Goal: Task Accomplishment & Management: Manage account settings

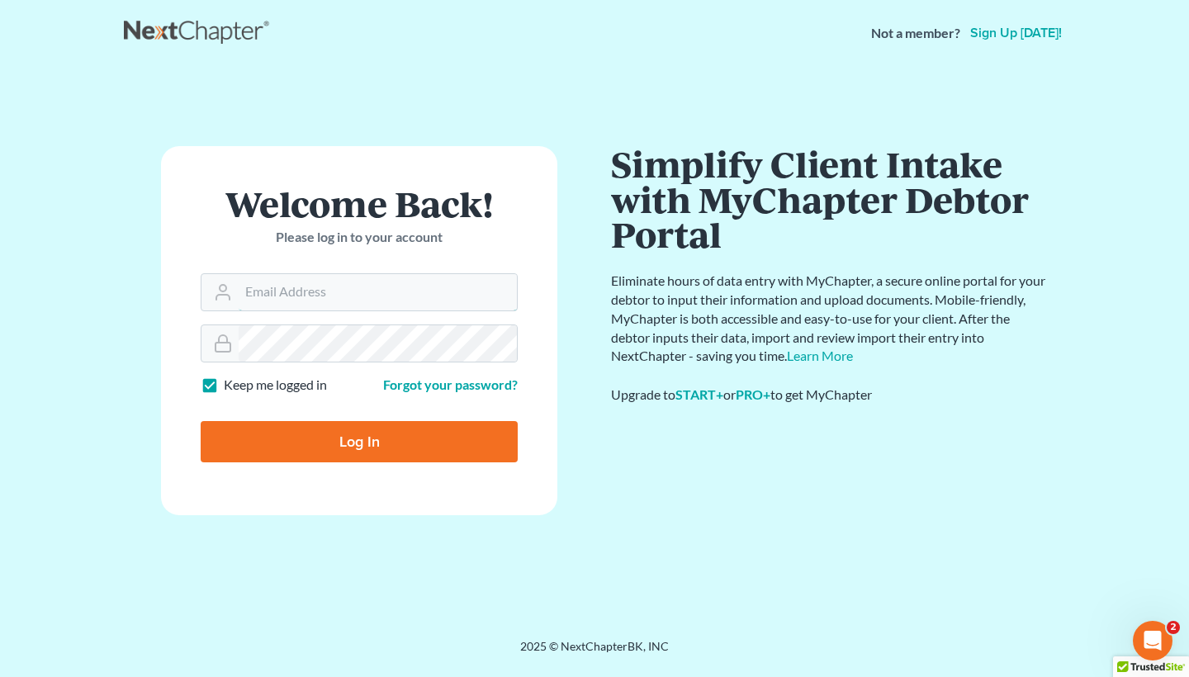
type input "[EMAIL_ADDRESS][DOMAIN_NAME]"
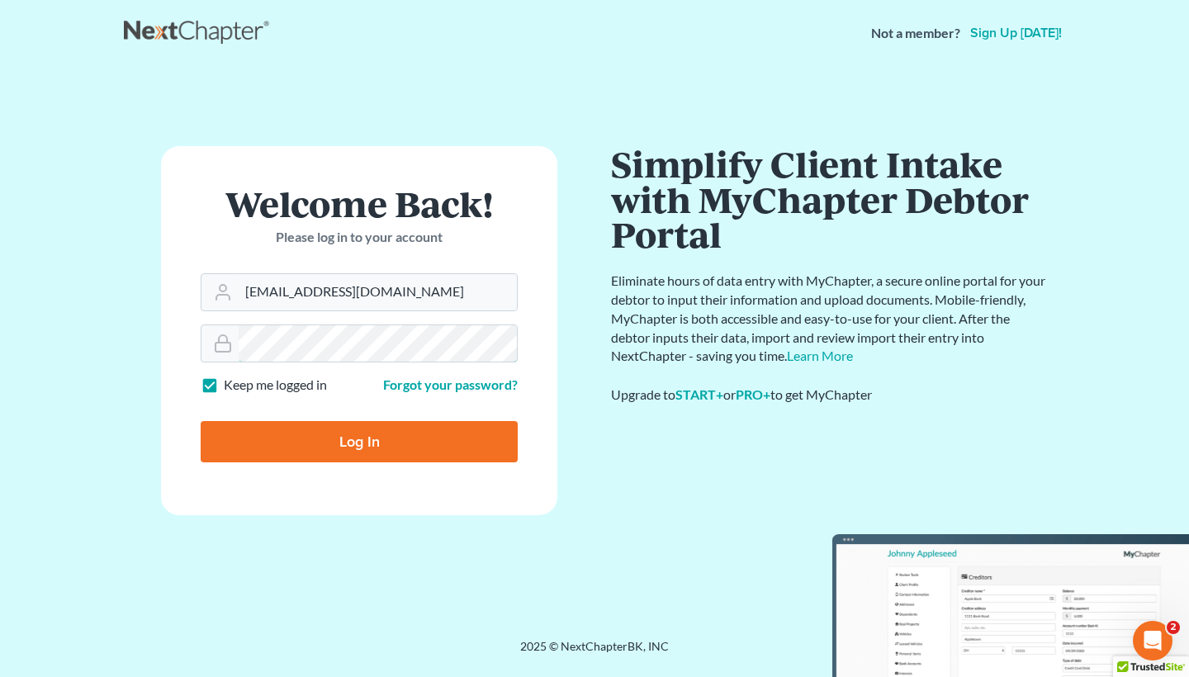
click at [359, 440] on input "Log In" at bounding box center [359, 441] width 317 height 41
type input "Thinking..."
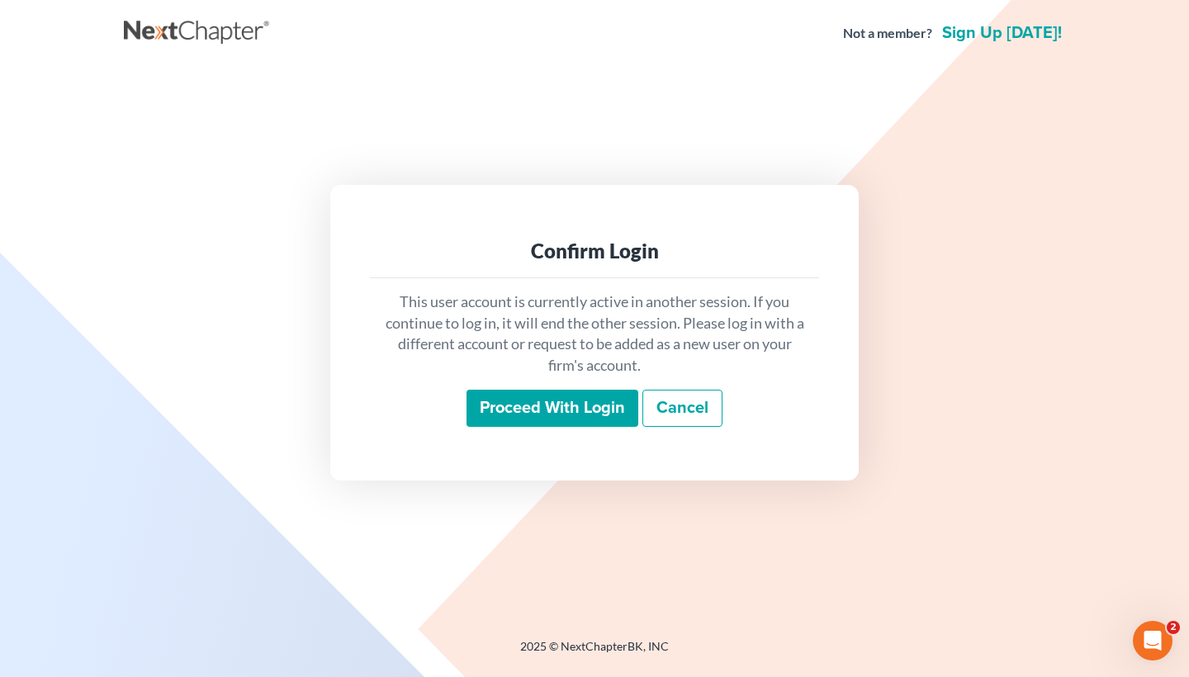
click at [567, 396] on input "Proceed with login" at bounding box center [553, 409] width 172 height 38
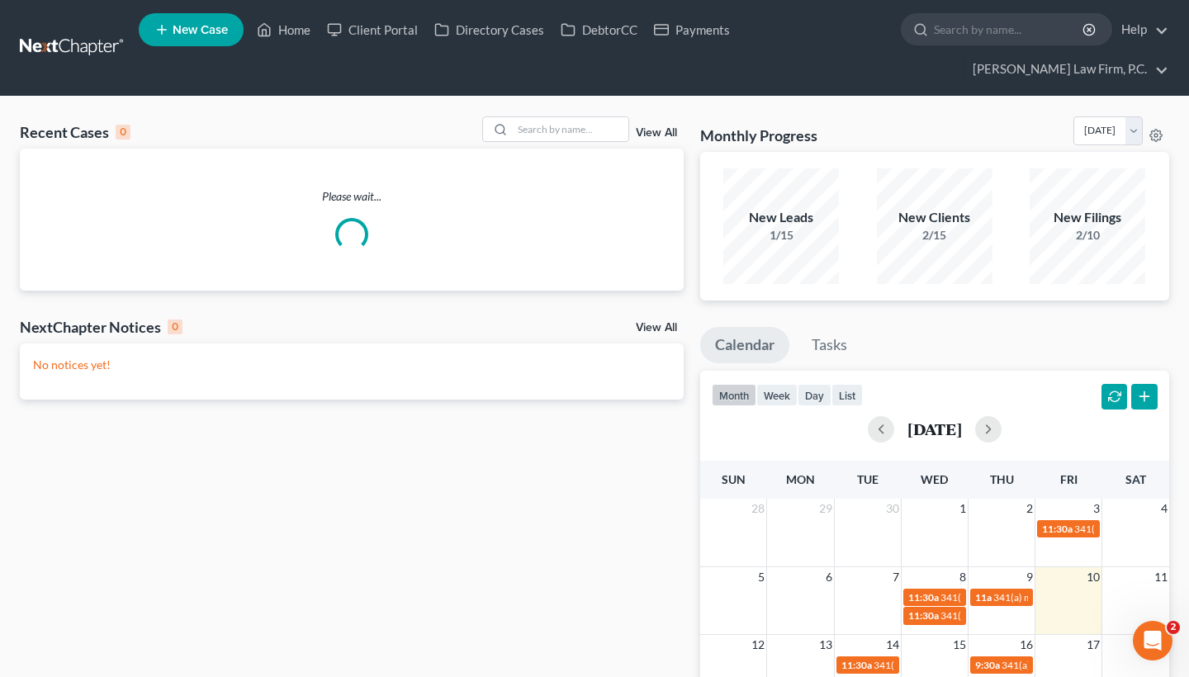
click at [1007, 50] on ul "New Case Home Client Portal Directory Cases DebtorCC Payments - No Result - See…" at bounding box center [654, 47] width 1030 height 79
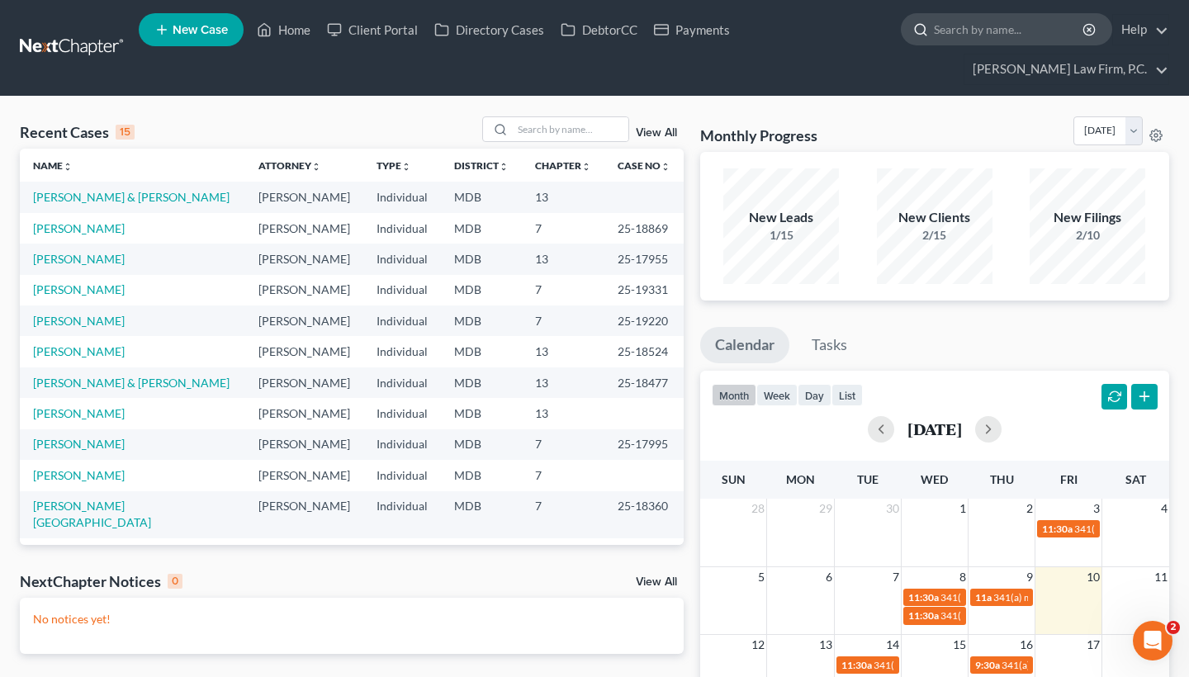
click at [1007, 26] on input "search" at bounding box center [1009, 29] width 151 height 31
paste input "[PERSON_NAME]"
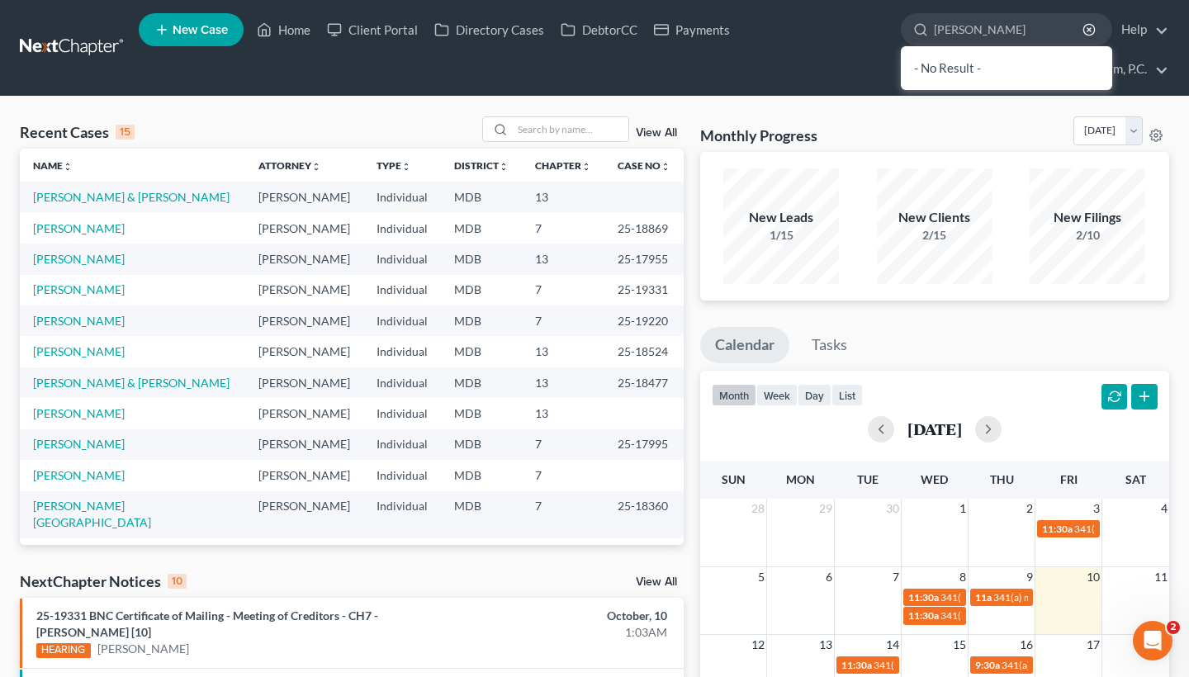
drag, startPoint x: 954, startPoint y: 32, endPoint x: 892, endPoint y: 24, distance: 62.5
click at [892, 24] on ul "New Case Home Client Portal Directory Cases DebtorCC Payments [PERSON_NAME] - N…" at bounding box center [654, 47] width 1030 height 79
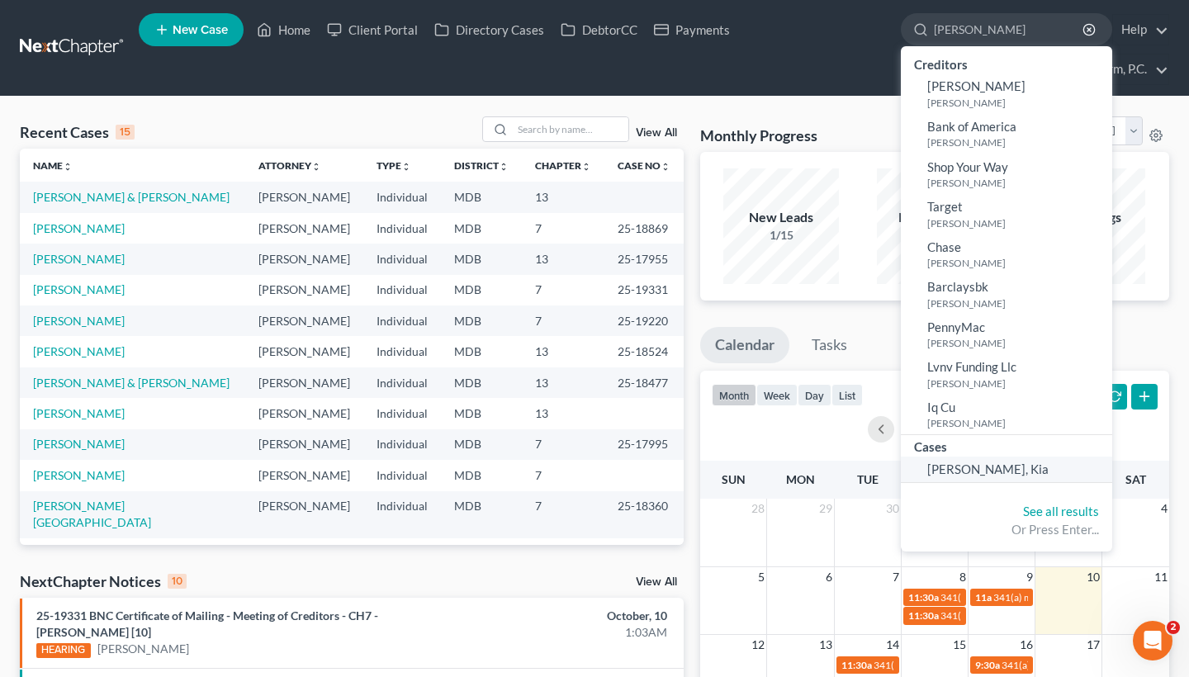
type input "[PERSON_NAME]"
click at [966, 462] on span "[PERSON_NAME], Kia" at bounding box center [987, 469] width 121 height 15
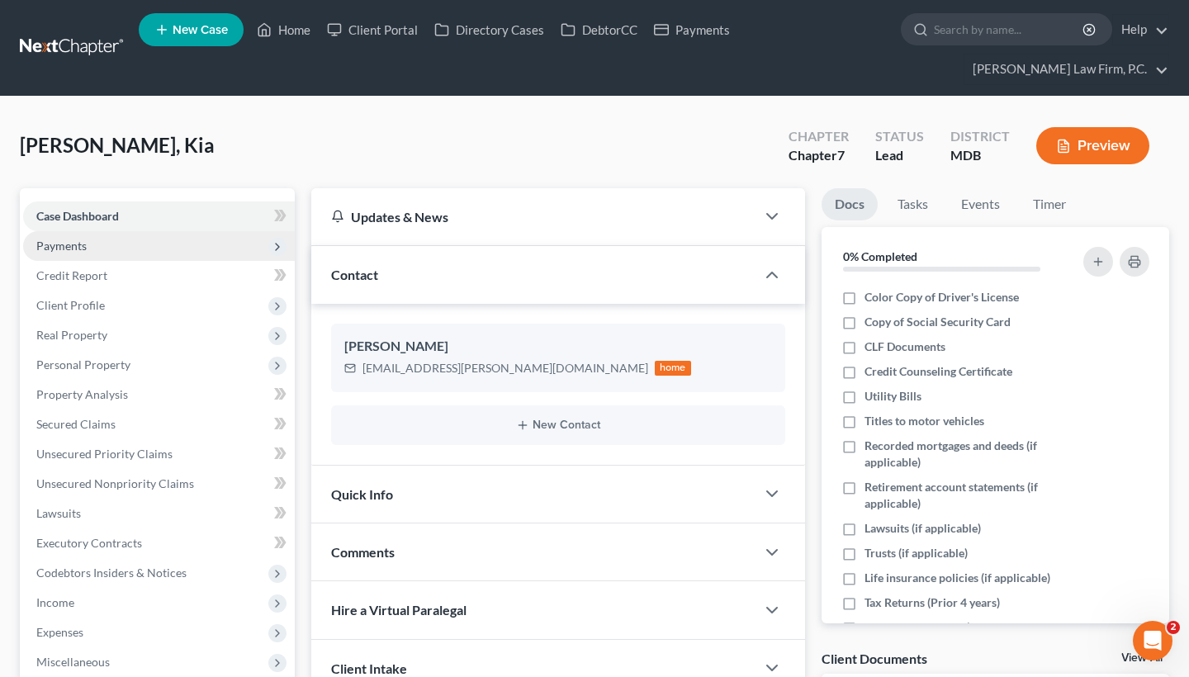
click at [252, 247] on span "Payments" at bounding box center [159, 246] width 272 height 30
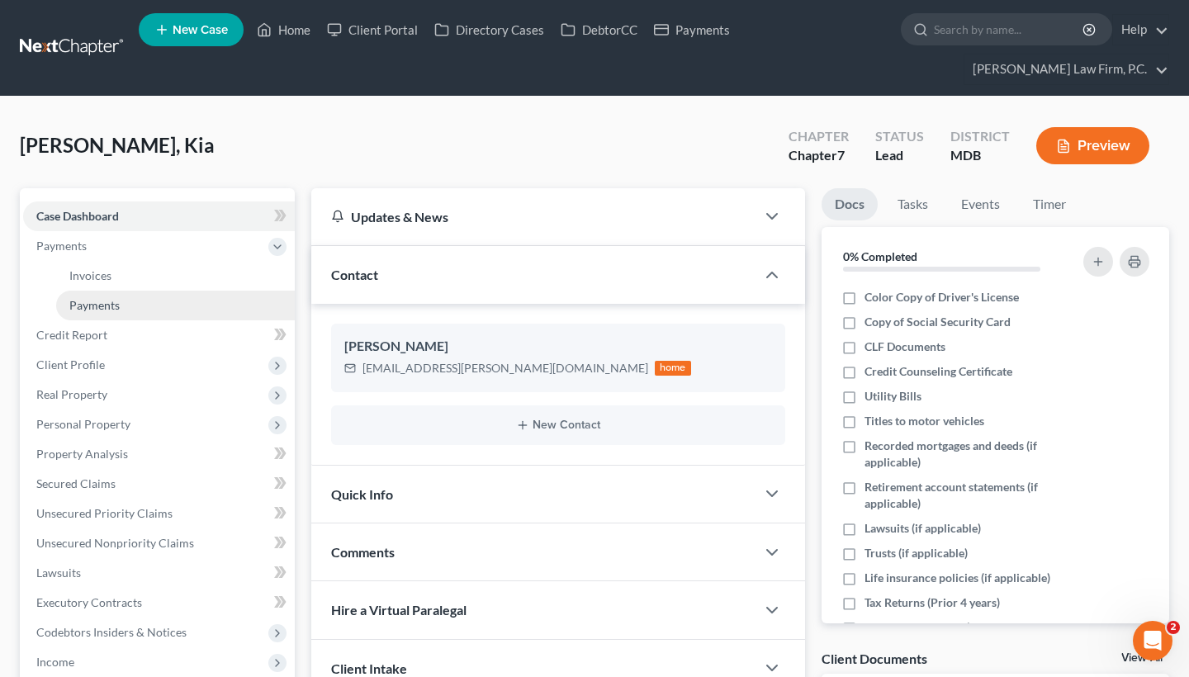
click at [187, 314] on link "Payments" at bounding box center [175, 306] width 239 height 30
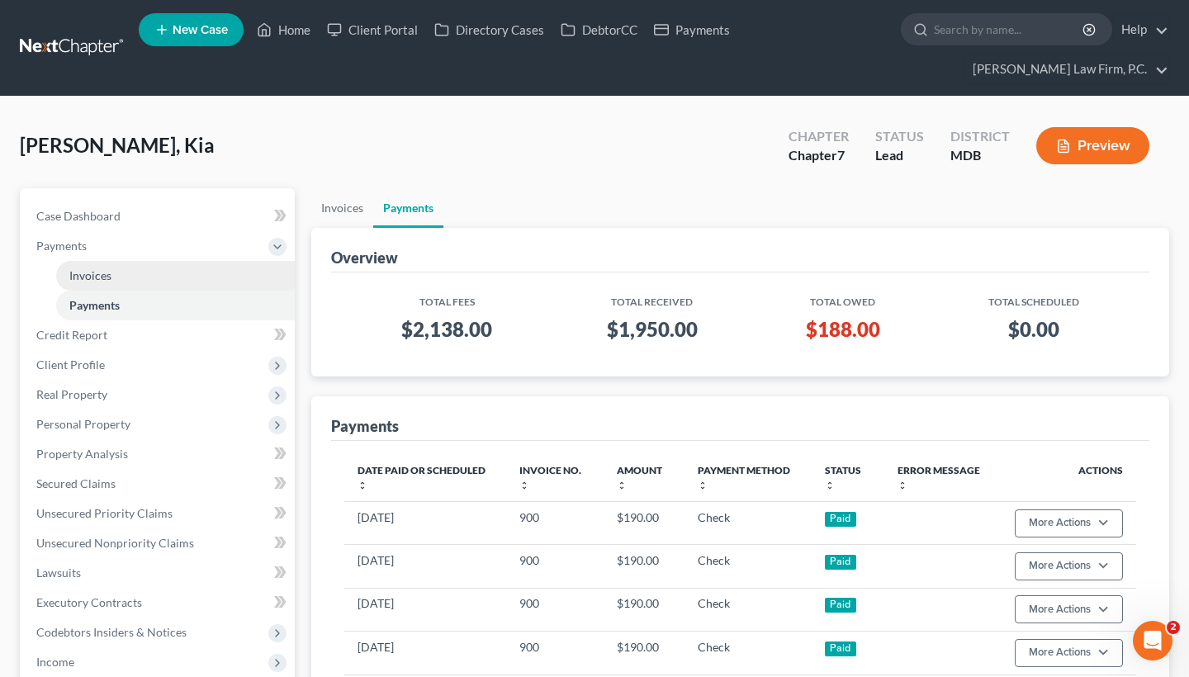
click at [208, 272] on link "Invoices" at bounding box center [175, 276] width 239 height 30
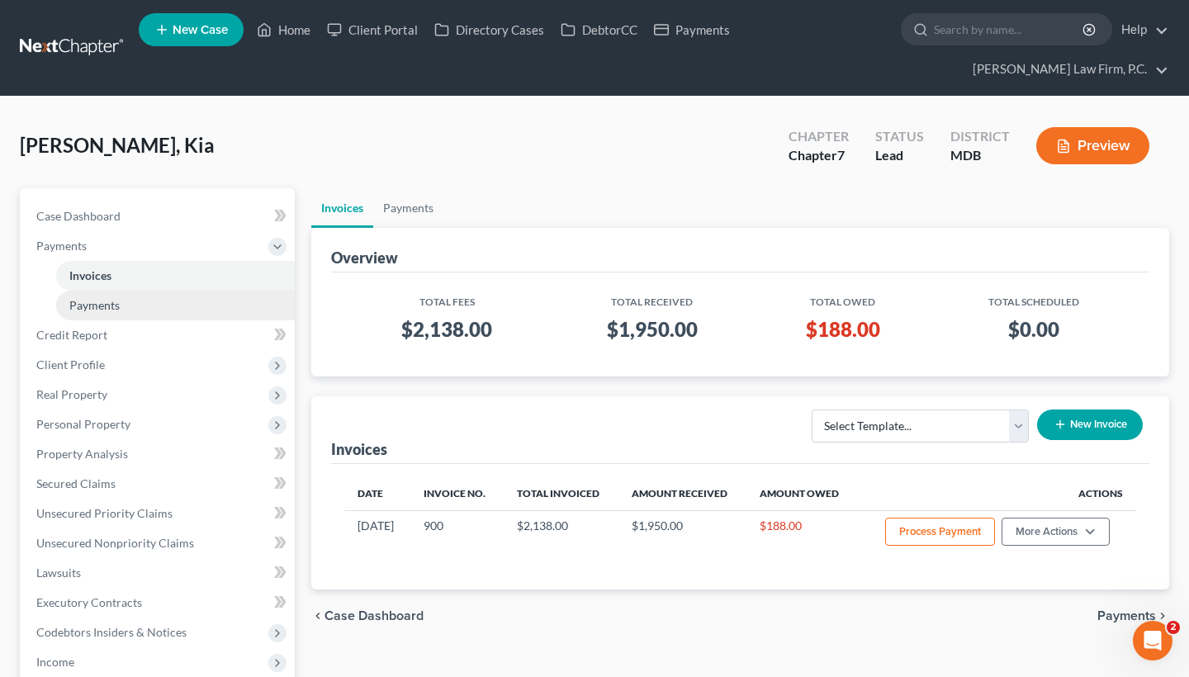
click at [205, 302] on link "Payments" at bounding box center [175, 306] width 239 height 30
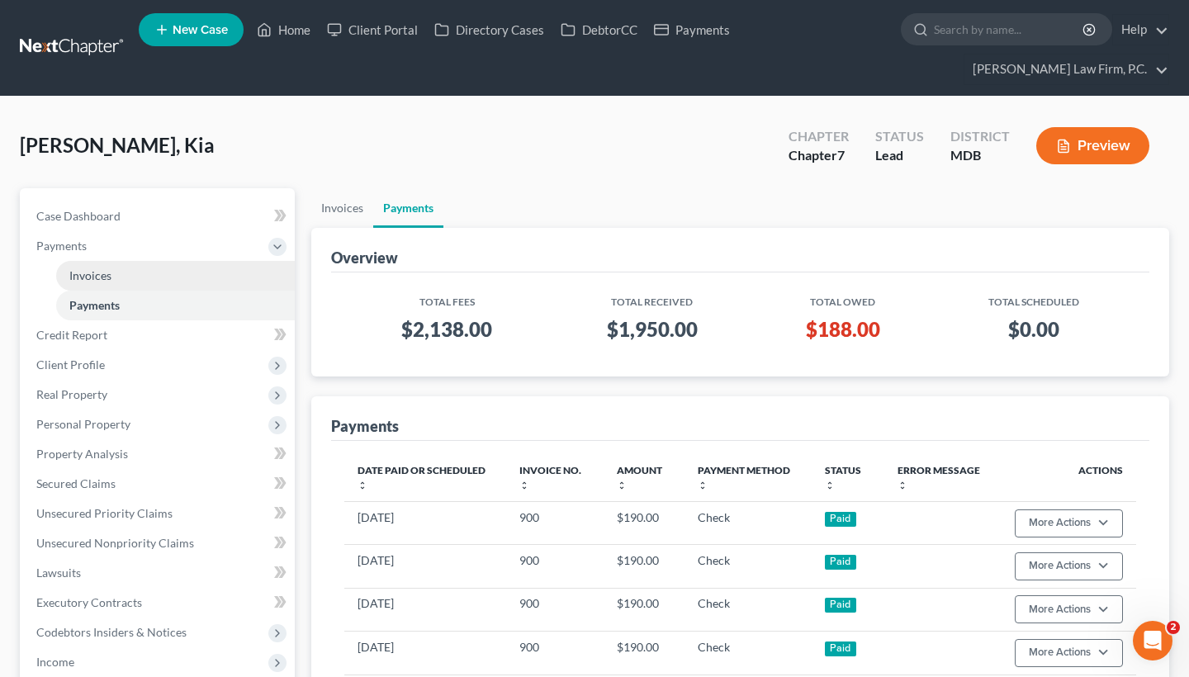
click at [178, 273] on link "Invoices" at bounding box center [175, 276] width 239 height 30
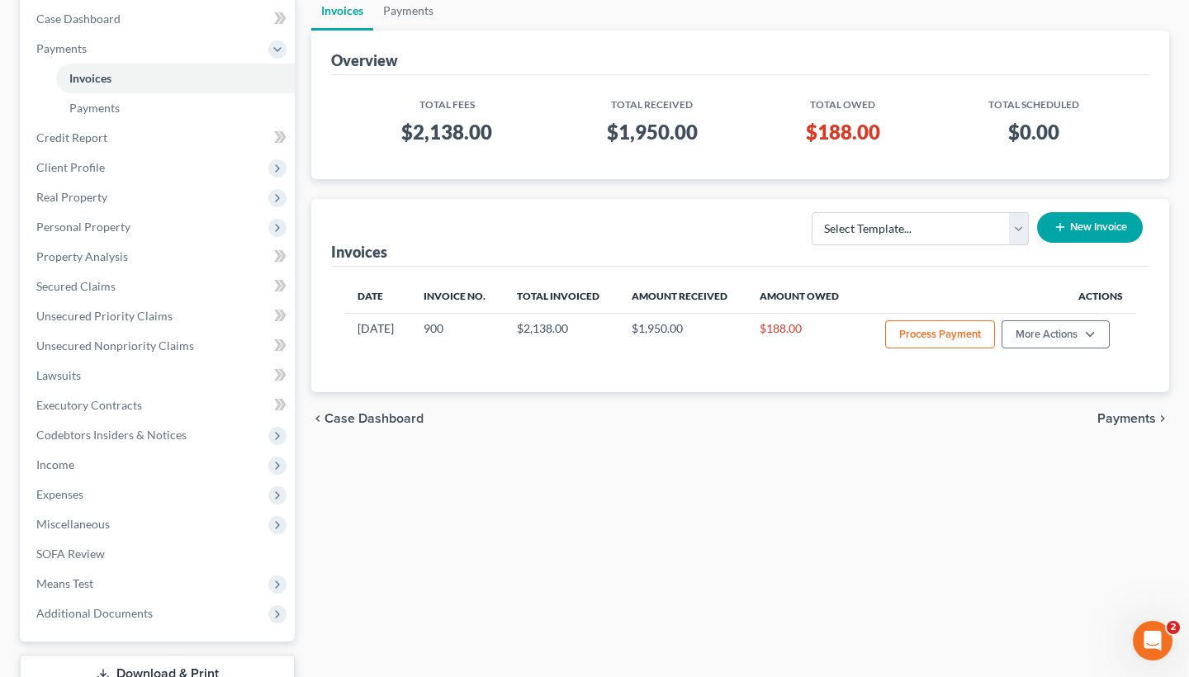
scroll to position [238, 0]
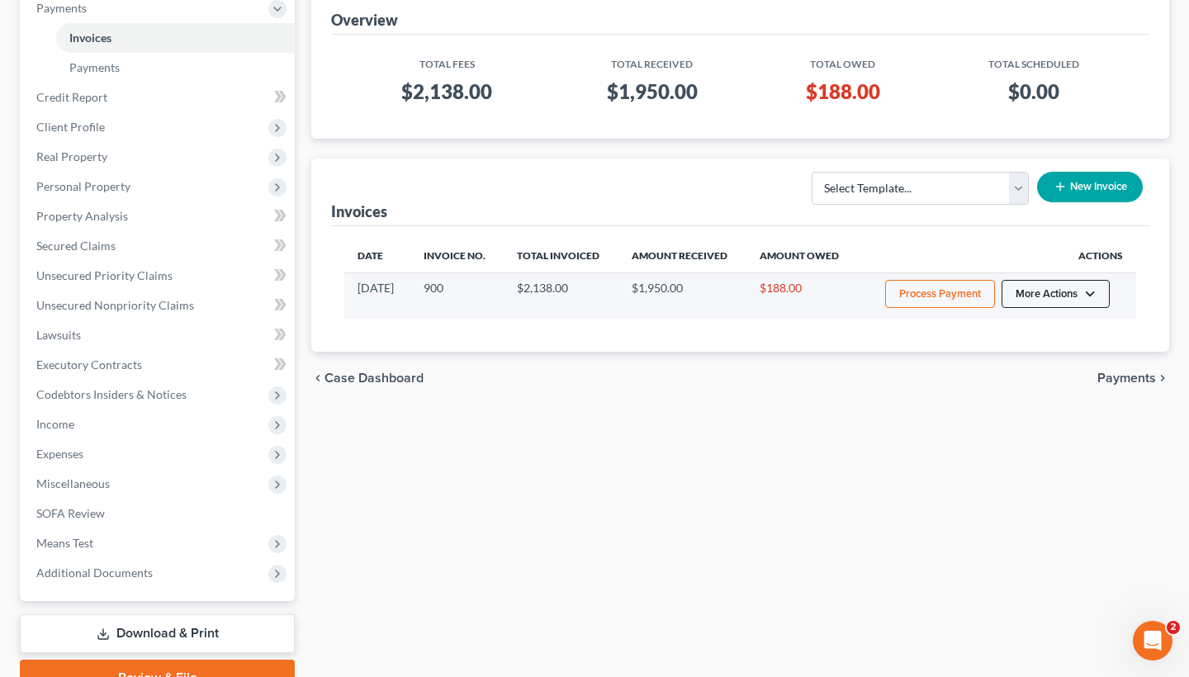
click at [1046, 301] on button "More Actions" at bounding box center [1056, 294] width 108 height 28
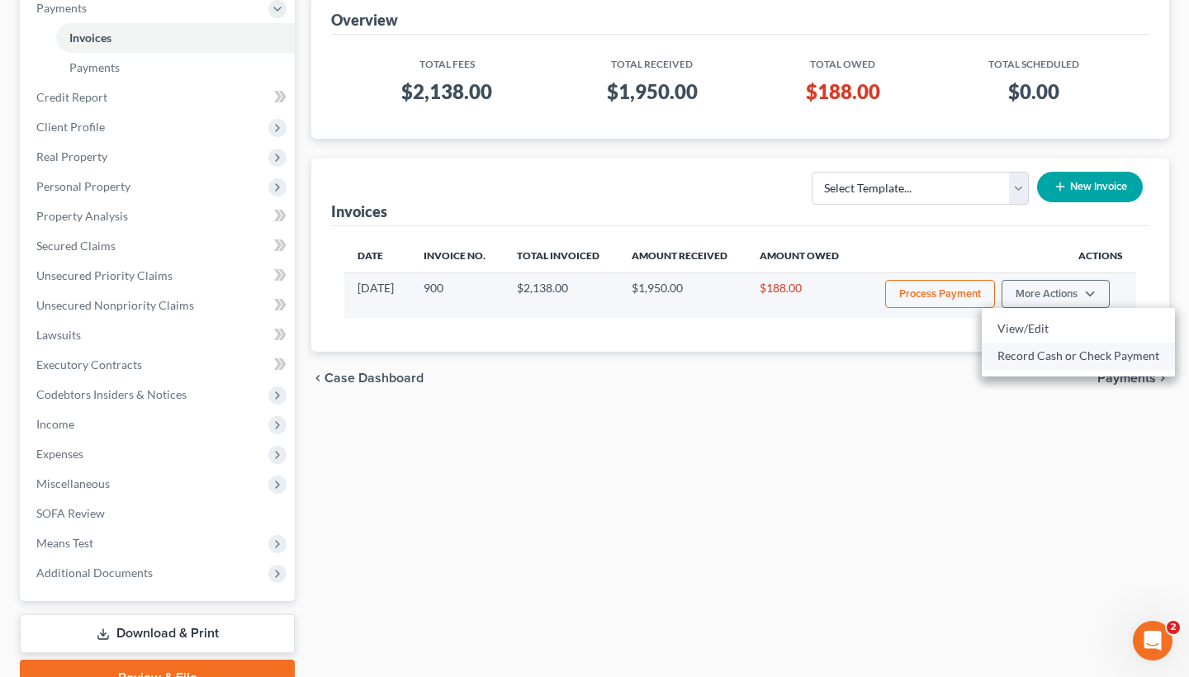
click at [1044, 363] on link "Record Cash or Check Payment" at bounding box center [1078, 356] width 193 height 28
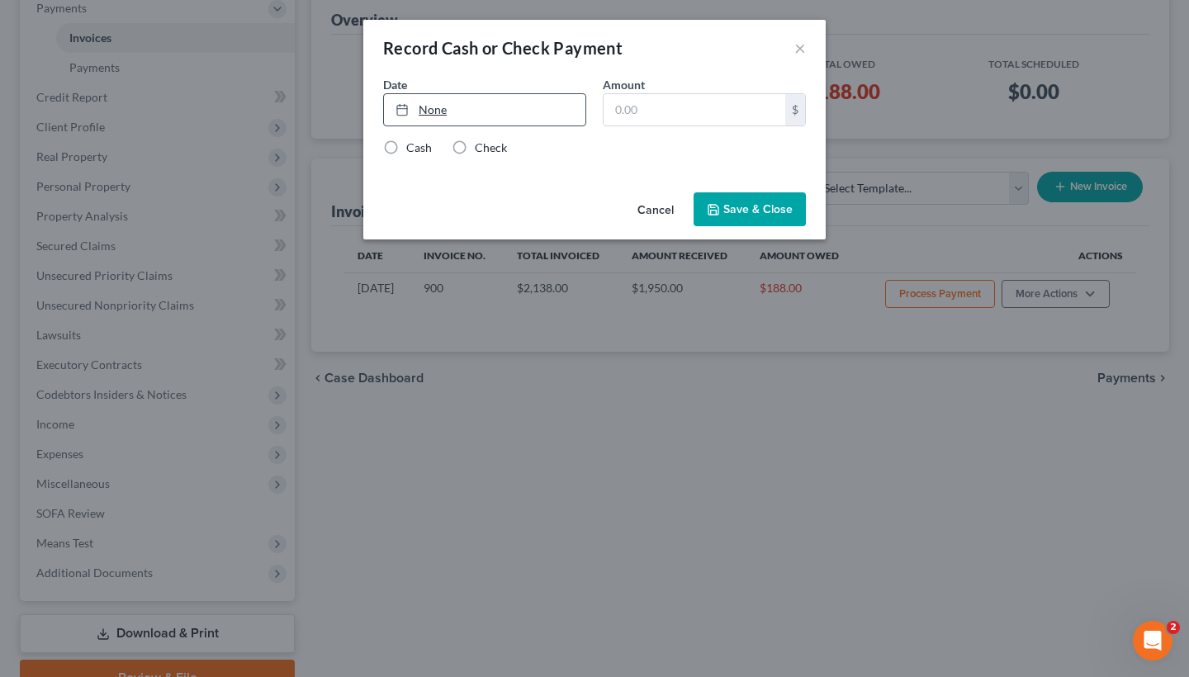
click at [523, 105] on link "None" at bounding box center [484, 109] width 201 height 31
click at [628, 118] on input "text" at bounding box center [695, 109] width 182 height 31
paste input "188"
type input "188"
click at [499, 143] on label "Check" at bounding box center [491, 148] width 32 height 17
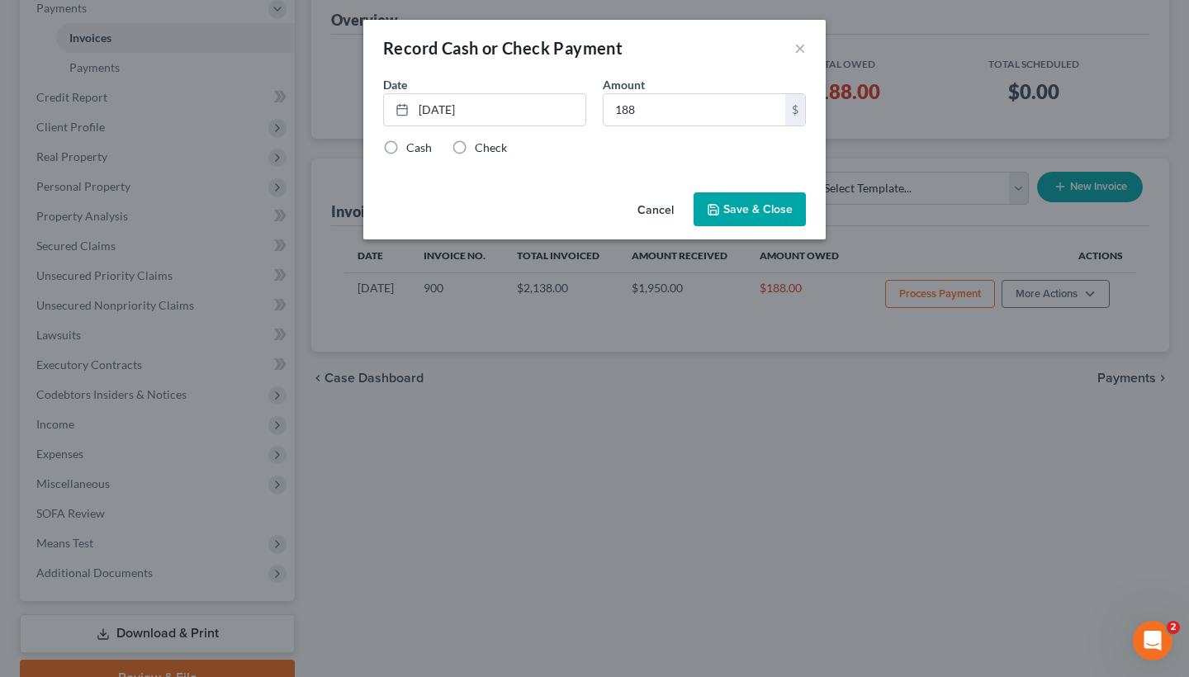
click at [492, 143] on input "Check" at bounding box center [486, 145] width 11 height 11
radio input "true"
click at [758, 219] on button "Save & Close" at bounding box center [750, 209] width 112 height 35
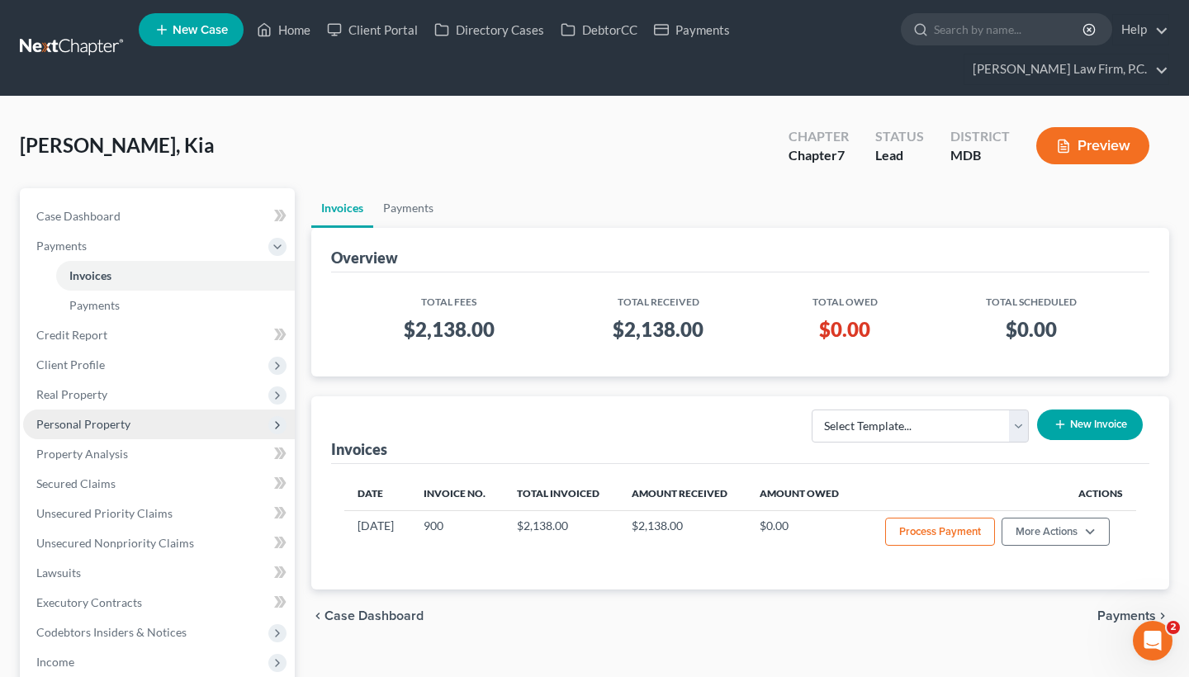
scroll to position [0, 0]
click at [988, 27] on input "search" at bounding box center [1009, 29] width 151 height 31
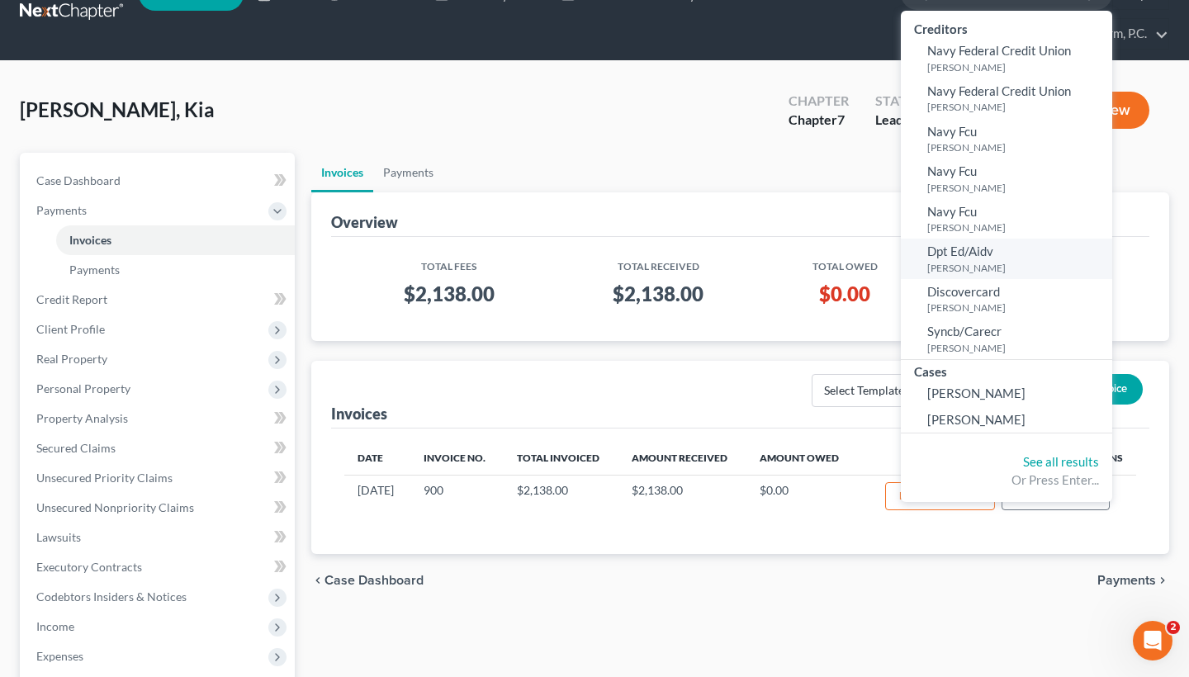
scroll to position [50, 0]
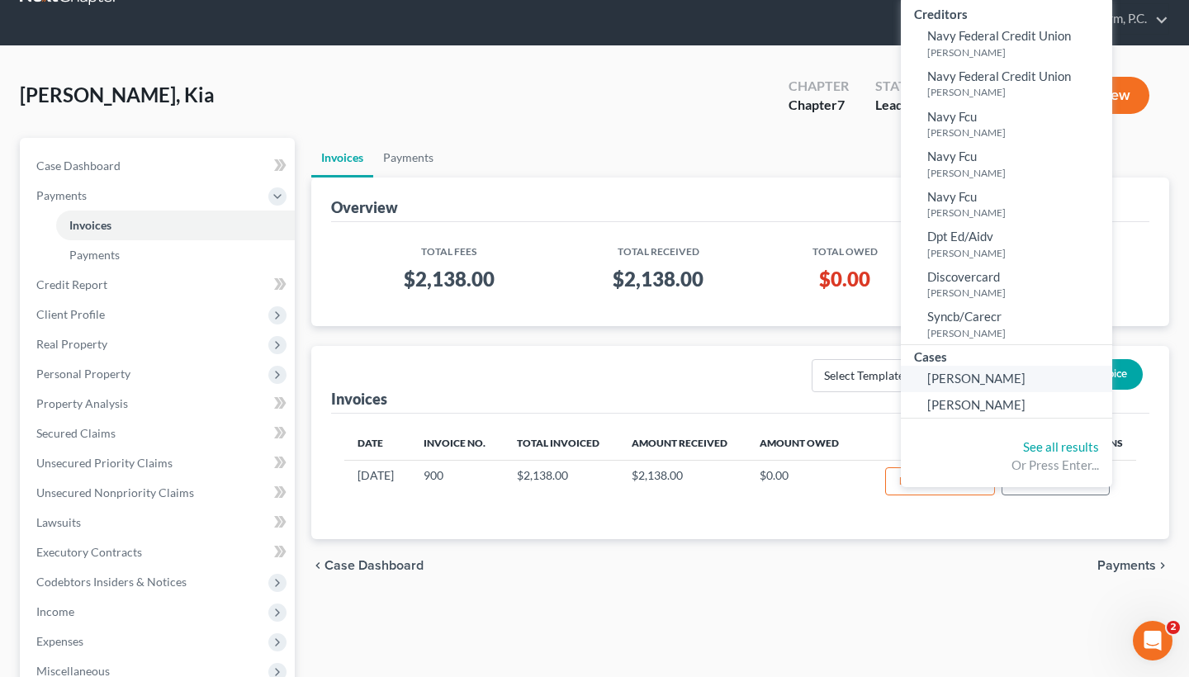
type input "[PERSON_NAME]"
click at [979, 381] on span "[PERSON_NAME]" at bounding box center [976, 378] width 98 height 15
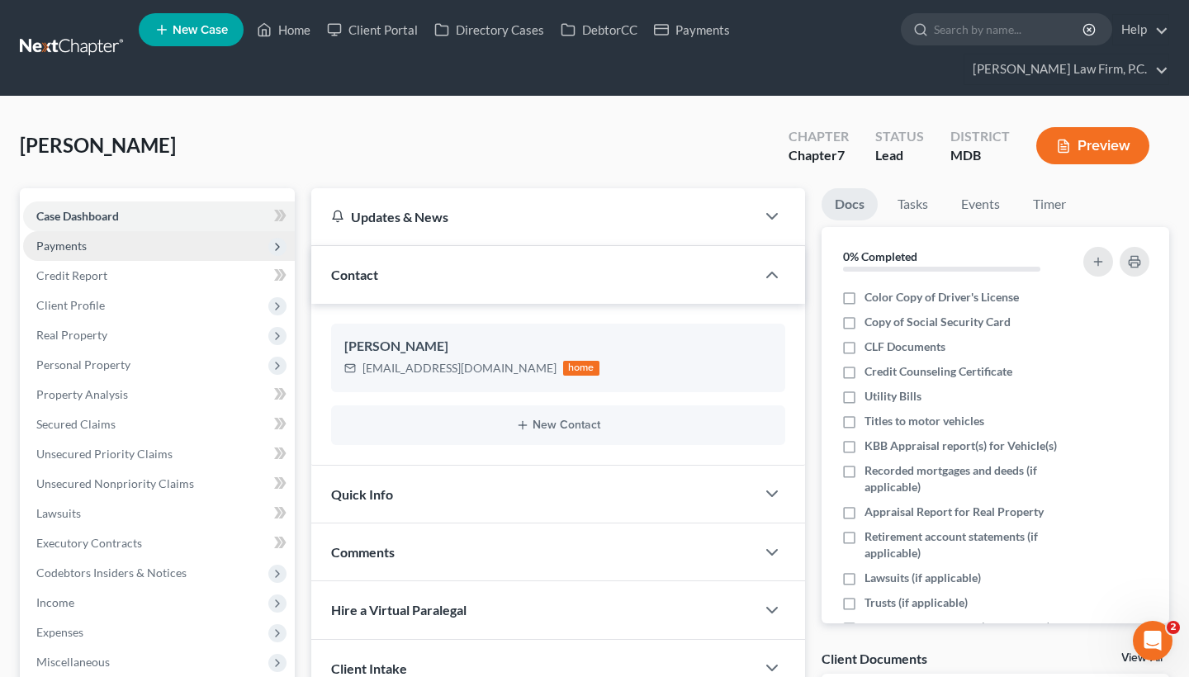
click at [120, 244] on span "Payments" at bounding box center [159, 246] width 272 height 30
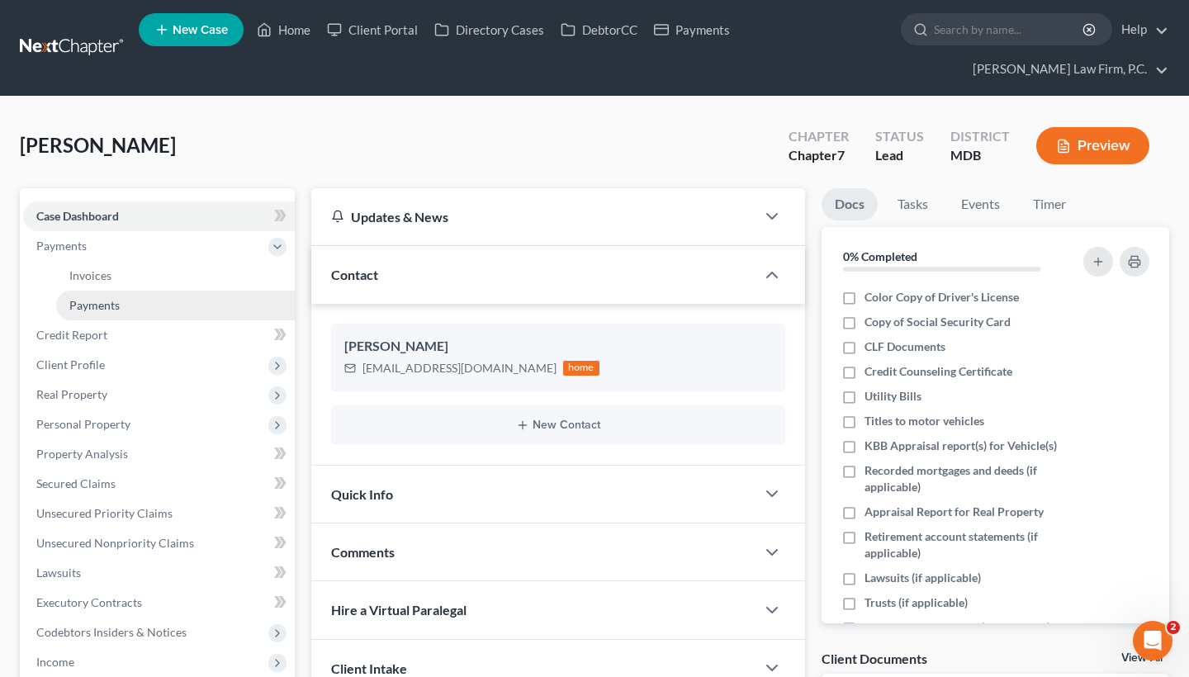
click at [117, 306] on span "Payments" at bounding box center [94, 305] width 50 height 14
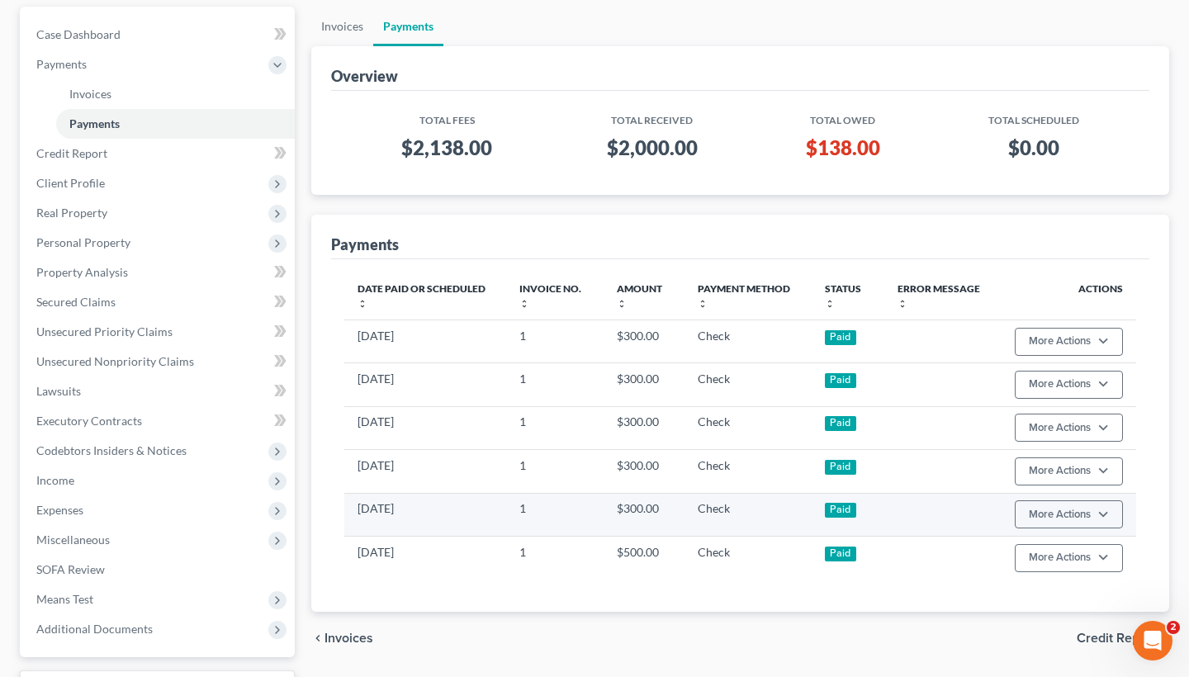
scroll to position [163, 0]
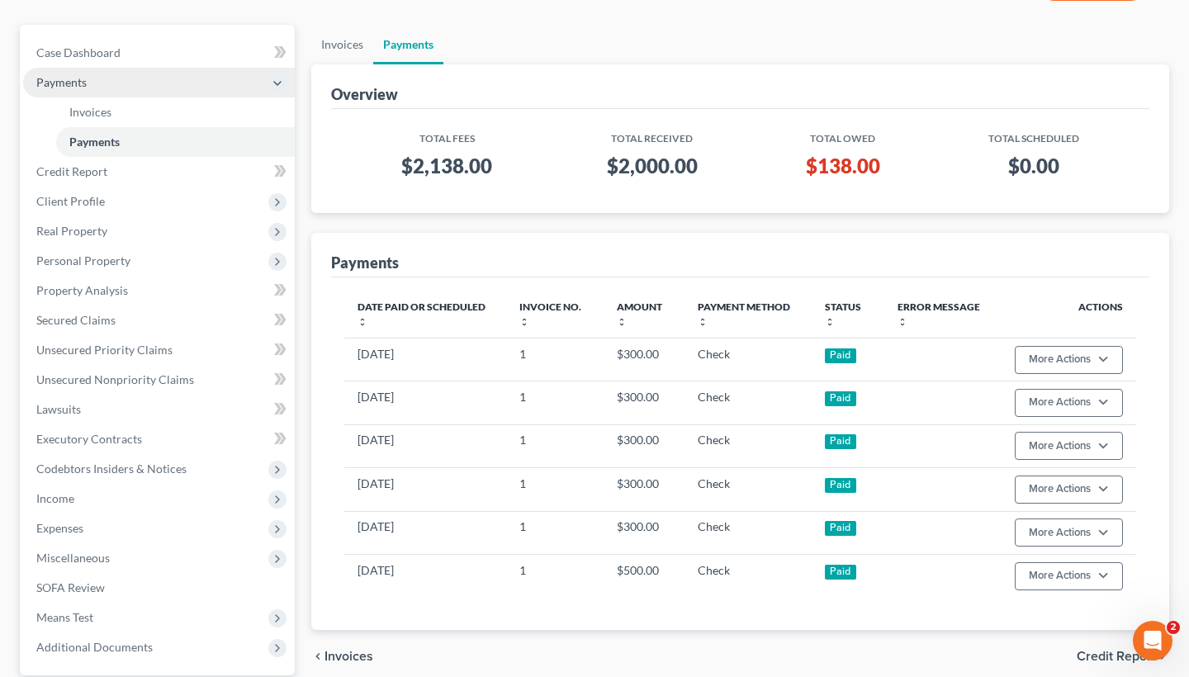
click at [197, 95] on span "Payments" at bounding box center [159, 83] width 272 height 30
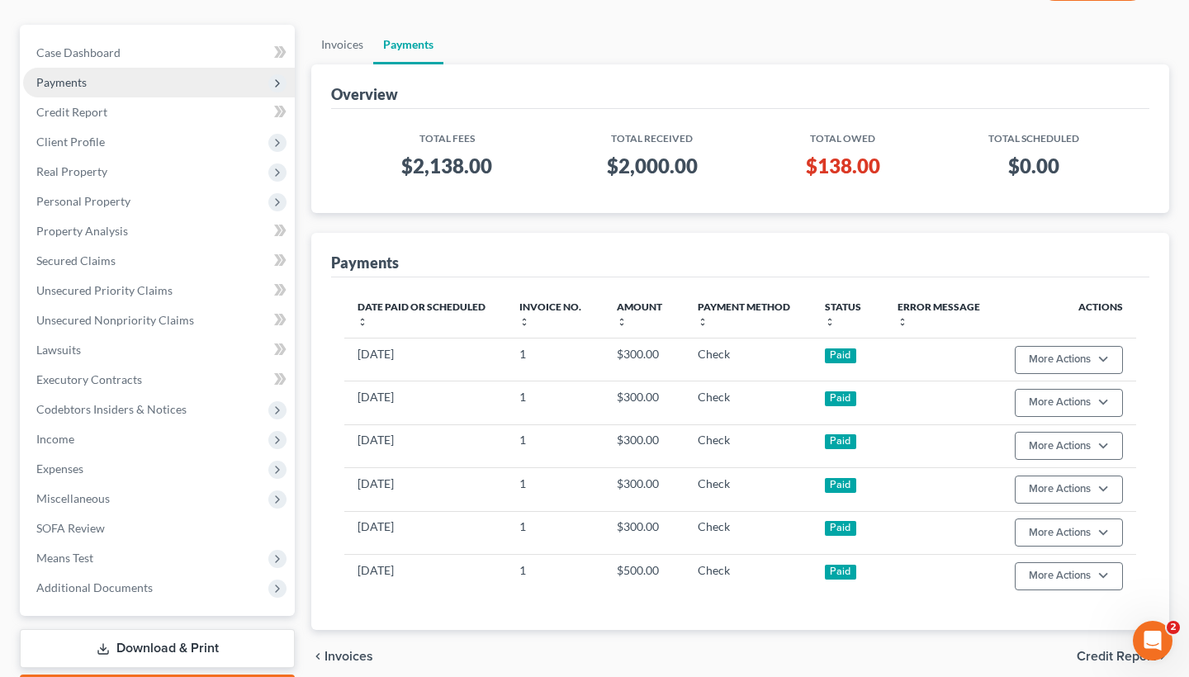
click at [186, 83] on span "Payments" at bounding box center [159, 83] width 272 height 30
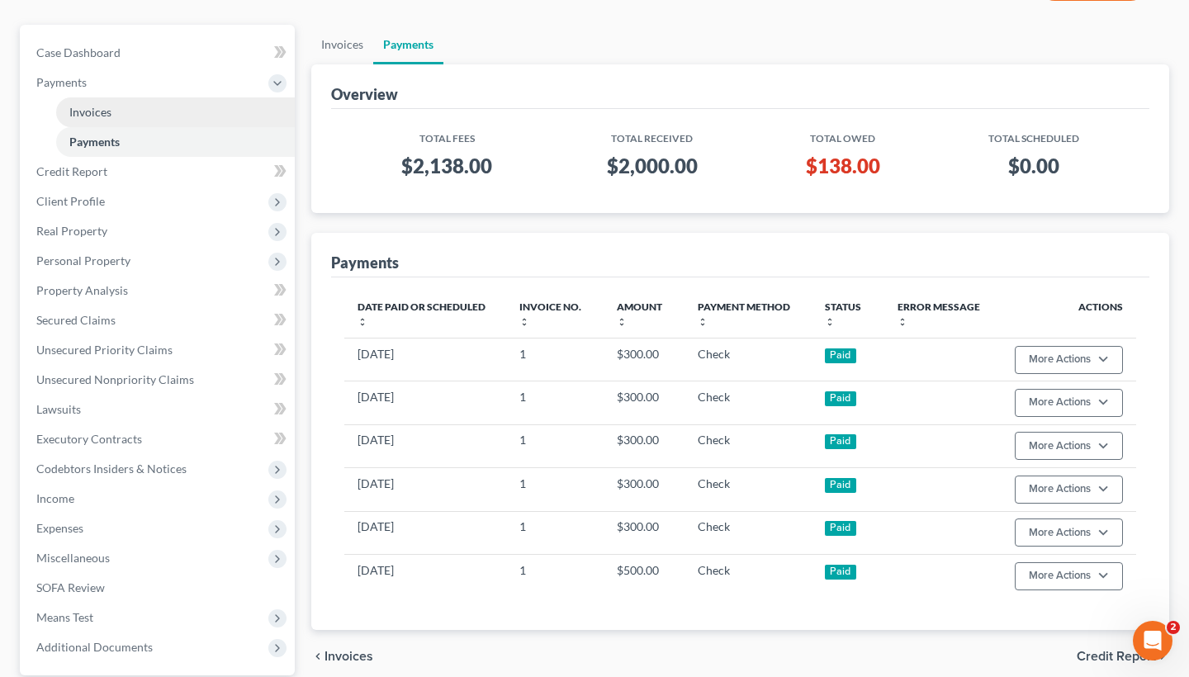
click at [184, 107] on link "Invoices" at bounding box center [175, 112] width 239 height 30
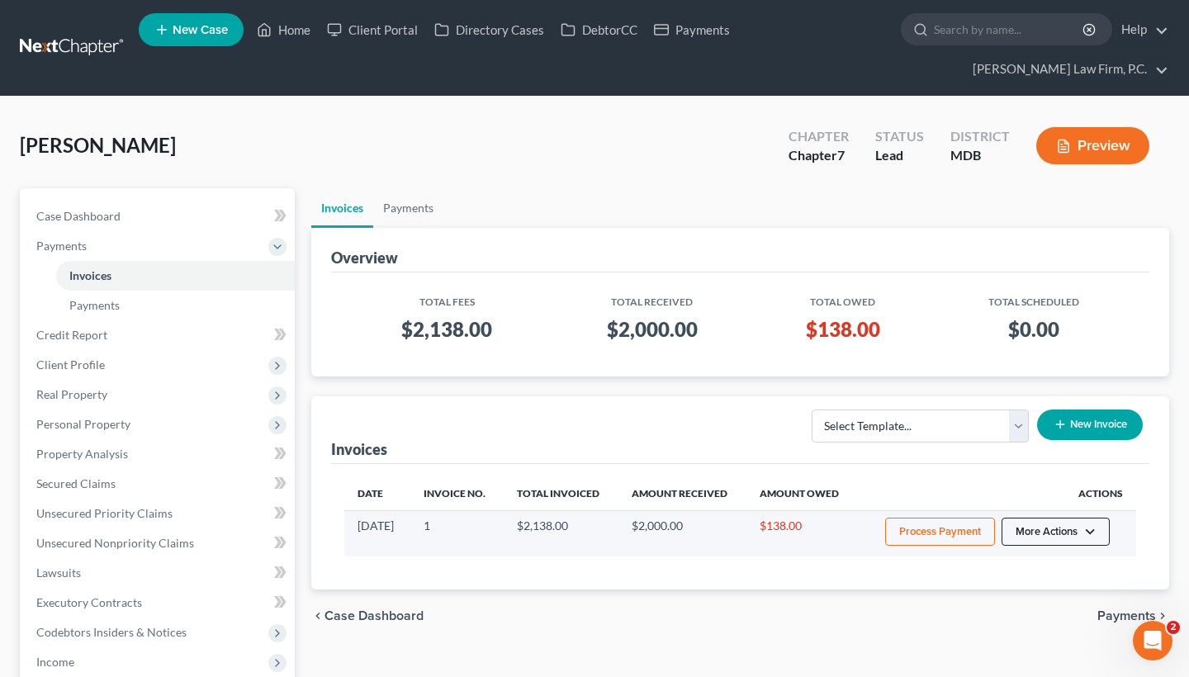
click at [1024, 532] on button "More Actions" at bounding box center [1056, 532] width 108 height 28
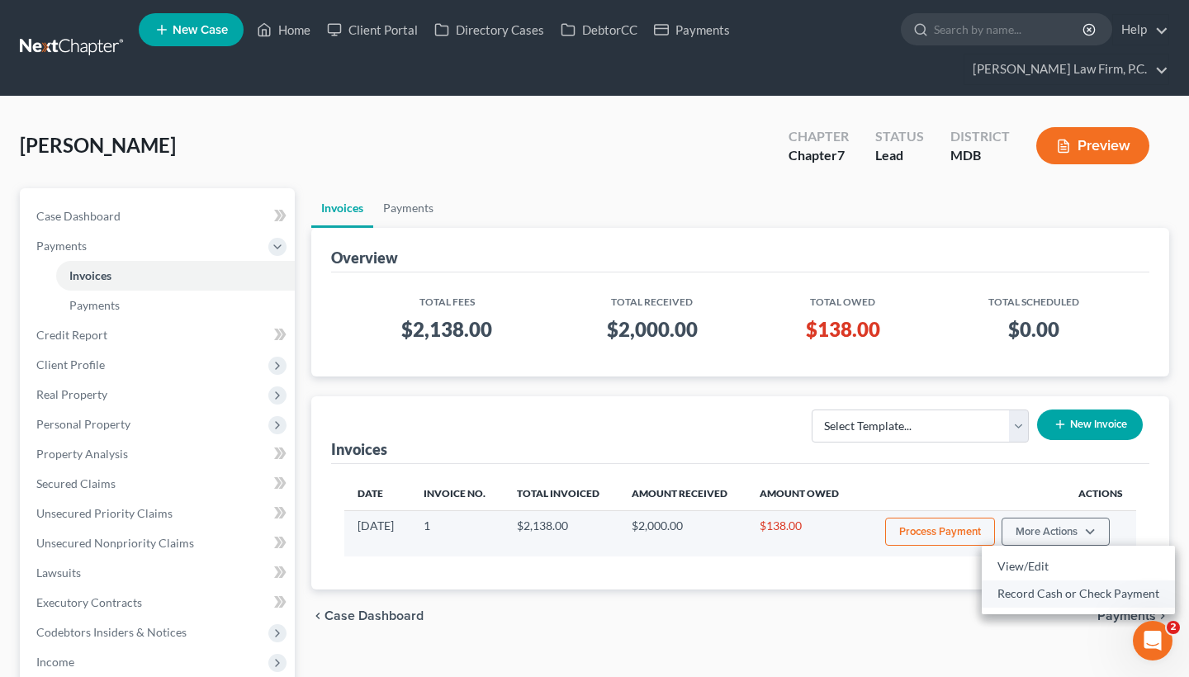
click at [1024, 596] on link "Record Cash or Check Payment" at bounding box center [1078, 594] width 193 height 28
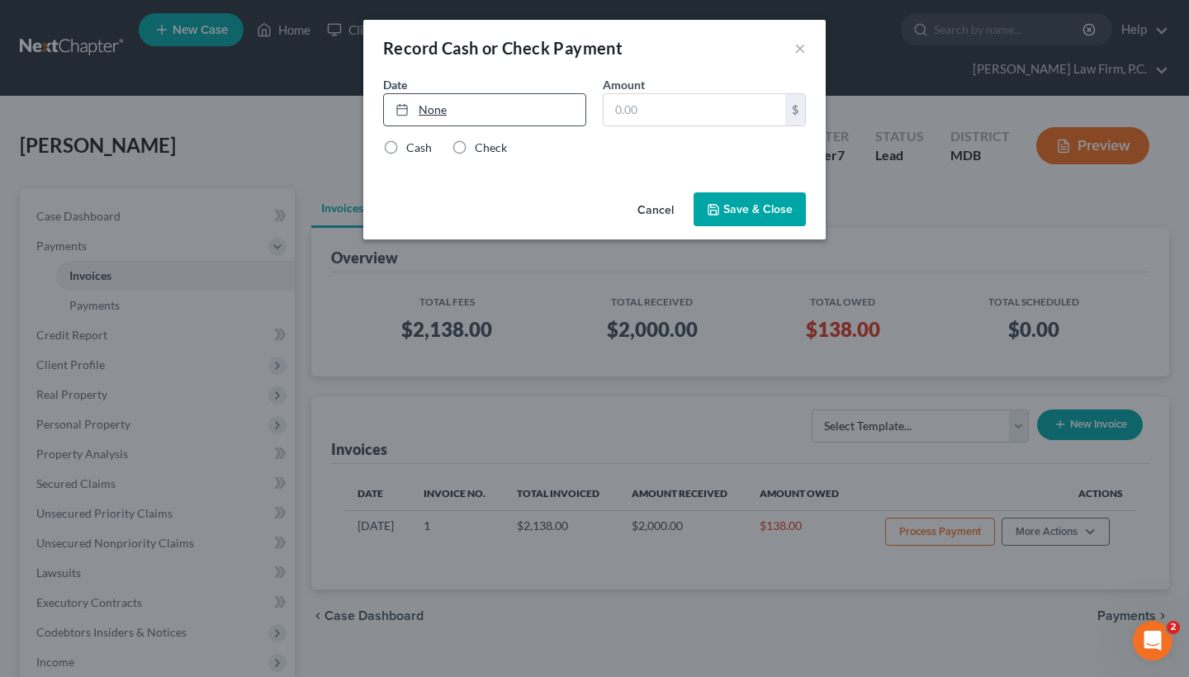
click at [485, 115] on link "None" at bounding box center [484, 109] width 201 height 31
click at [624, 121] on input "text" at bounding box center [695, 109] width 182 height 31
paste input "138"
type input "138"
click at [475, 151] on label "Check" at bounding box center [491, 148] width 32 height 17
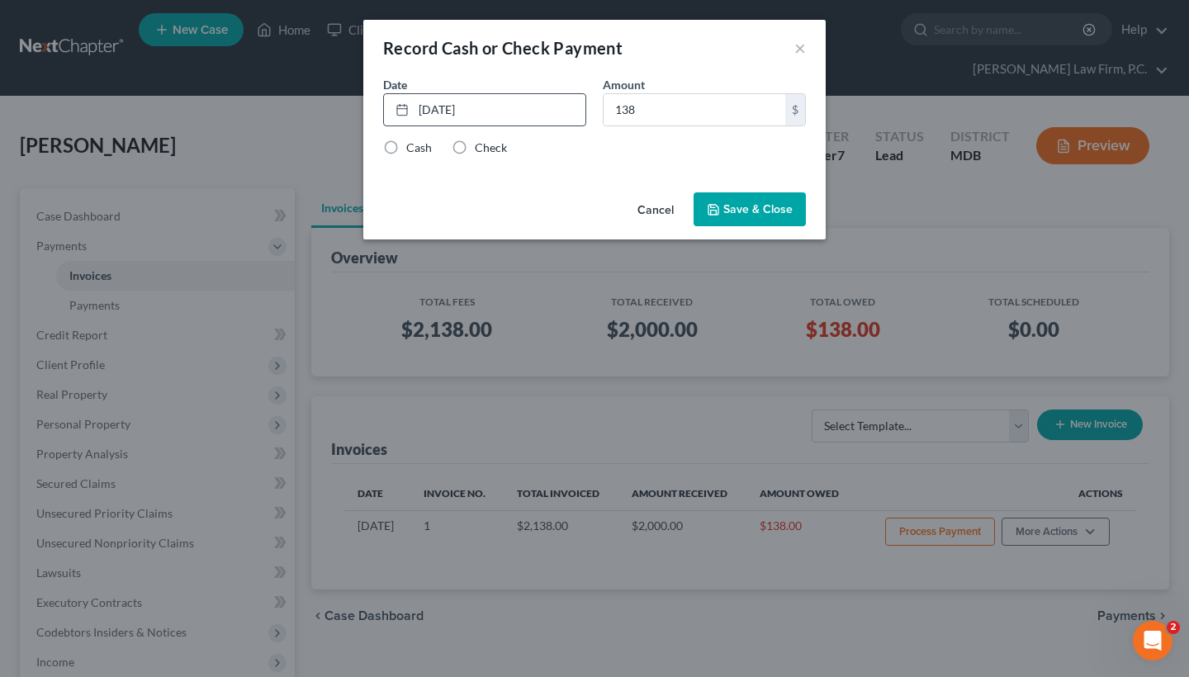
click at [481, 150] on input "Check" at bounding box center [486, 145] width 11 height 11
radio input "true"
click at [751, 204] on button "Save & Close" at bounding box center [750, 209] width 112 height 35
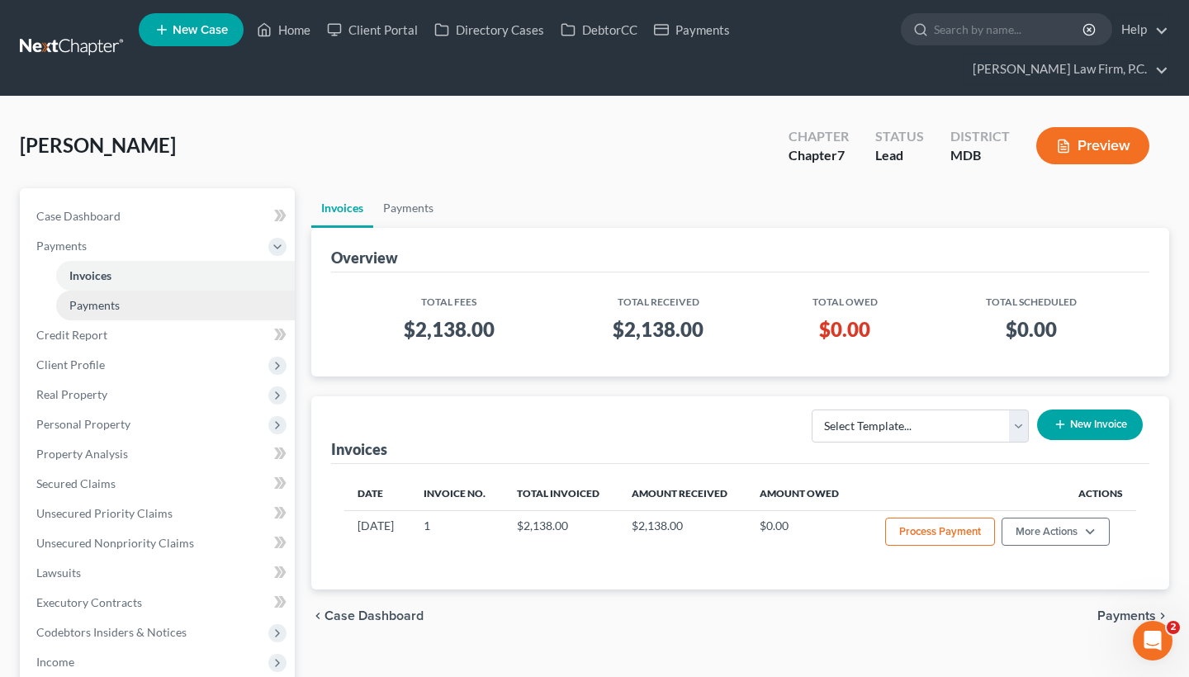
click at [243, 296] on link "Payments" at bounding box center [175, 306] width 239 height 30
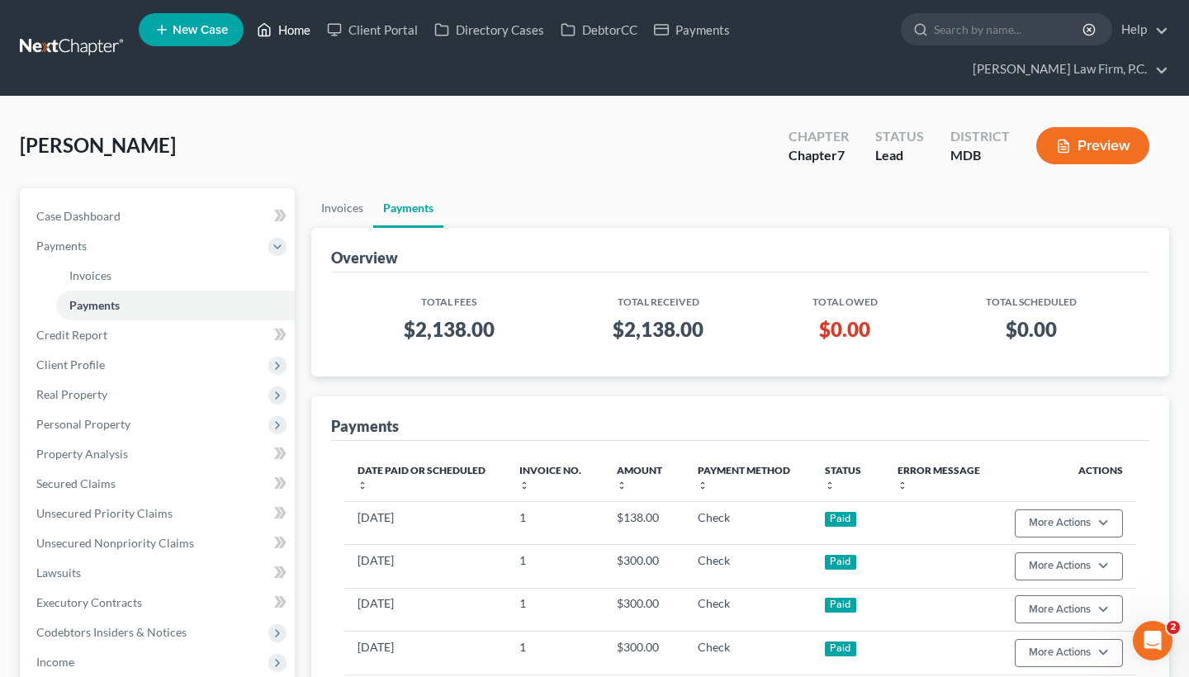
click at [286, 32] on link "Home" at bounding box center [284, 30] width 70 height 30
